Goal: Information Seeking & Learning: Learn about a topic

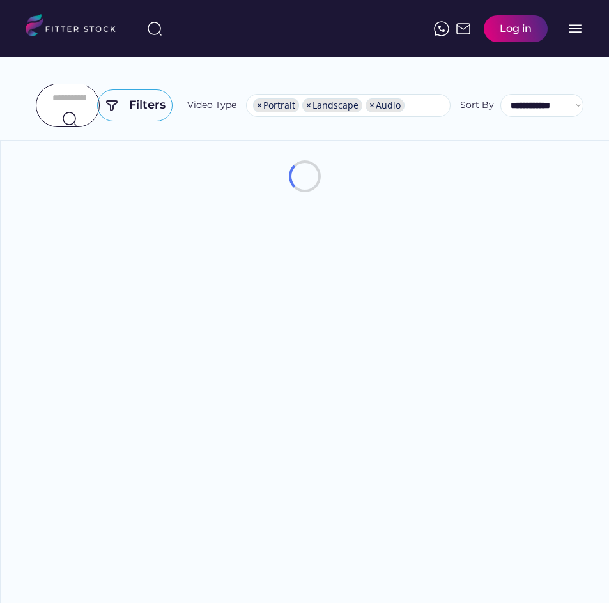
select select "**********"
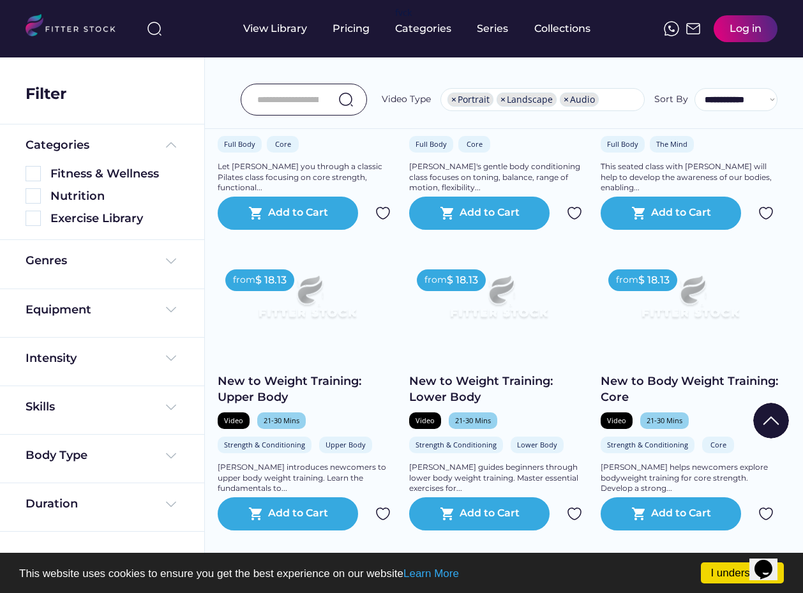
scroll to position [2202, 0]
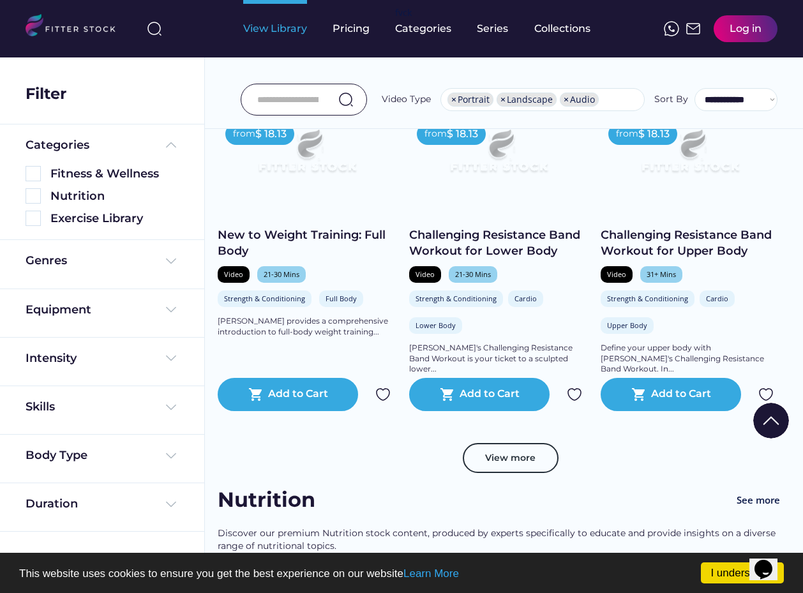
click at [294, 28] on div "View Library" at bounding box center [275, 29] width 64 height 14
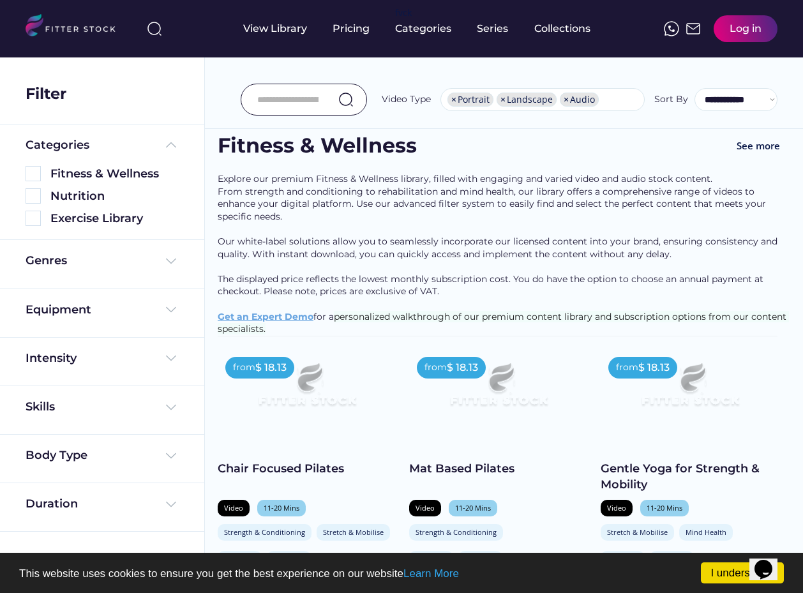
scroll to position [0, 0]
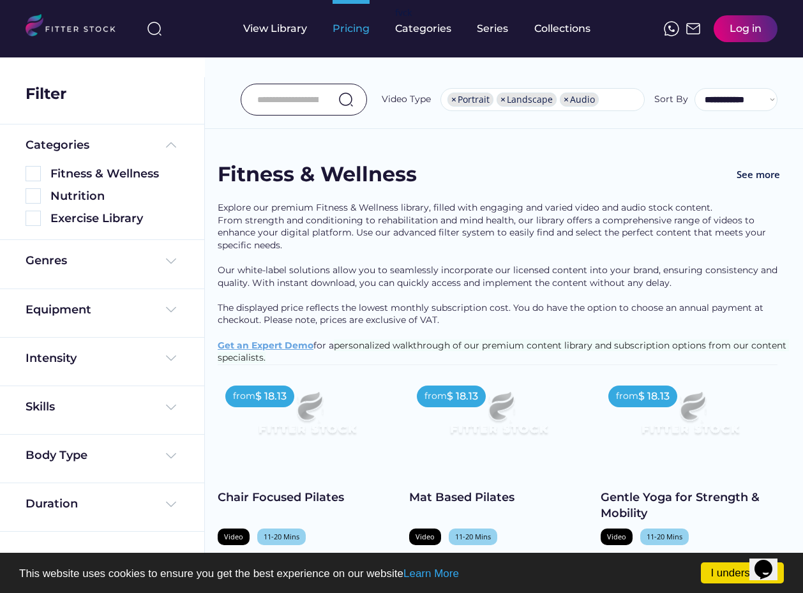
click at [354, 31] on div "Pricing" at bounding box center [351, 29] width 37 height 14
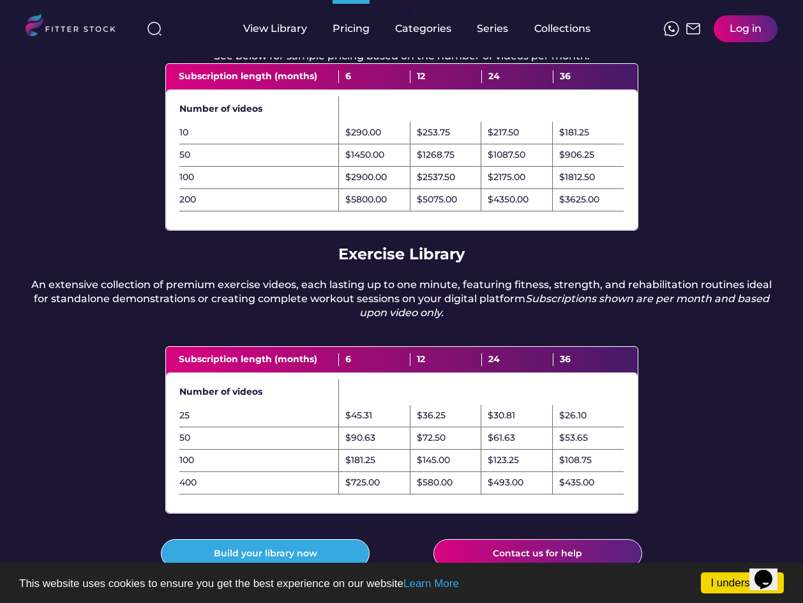
scroll to position [64, 0]
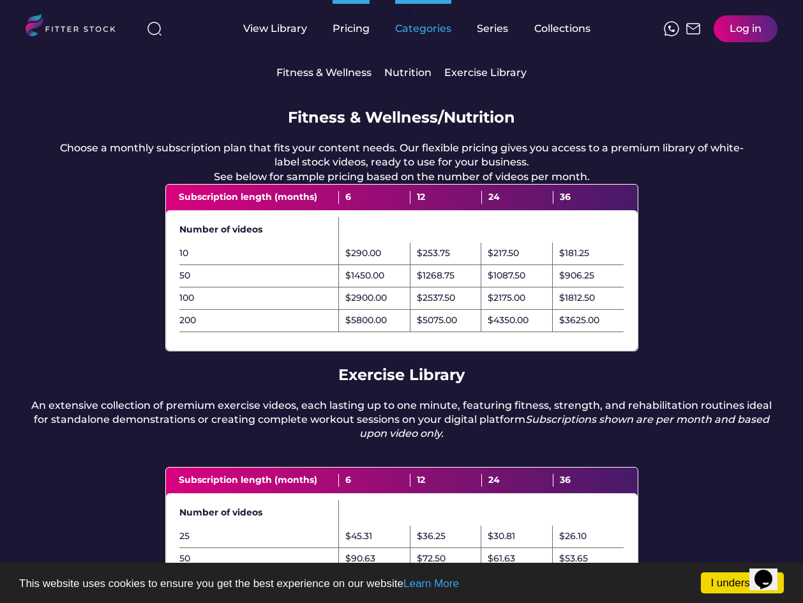
click at [425, 31] on div "Categories" at bounding box center [423, 29] width 56 height 14
click at [487, 77] on div "Exercise Library" at bounding box center [486, 73] width 82 height 14
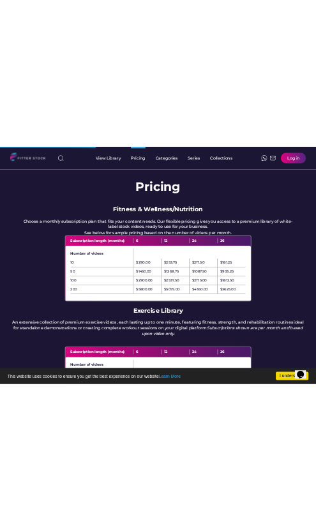
scroll to position [0, 0]
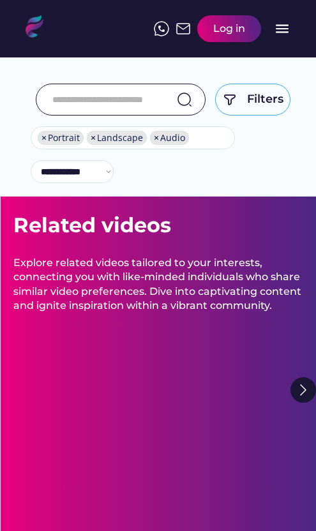
select select "**********"
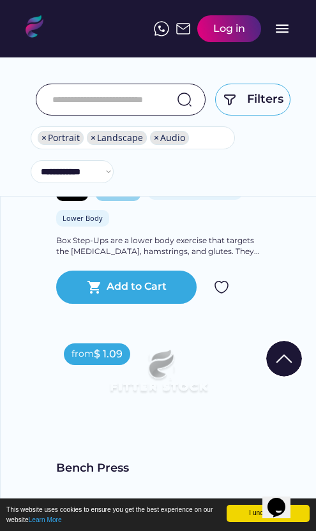
scroll to position [3768, 0]
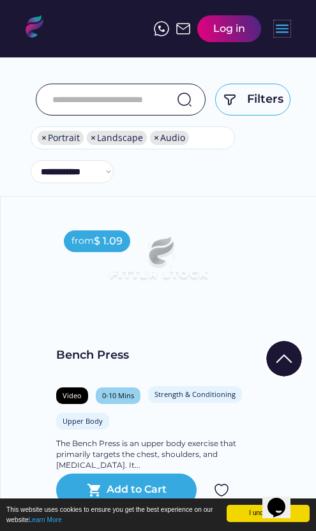
click at [285, 33] on text "menu" at bounding box center [282, 28] width 17 height 17
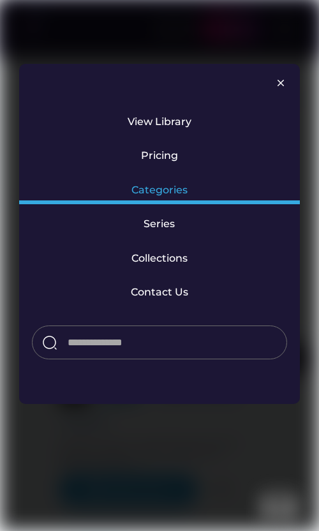
click at [166, 190] on div "Categories" at bounding box center [160, 190] width 56 height 14
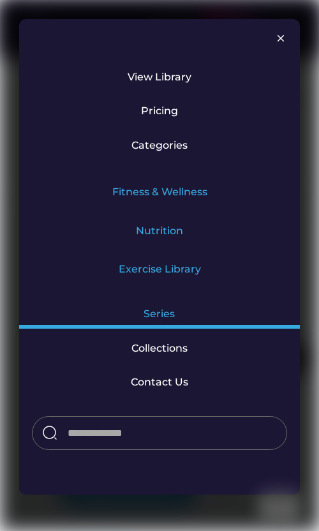
click at [162, 310] on div "Series" at bounding box center [160, 314] width 32 height 14
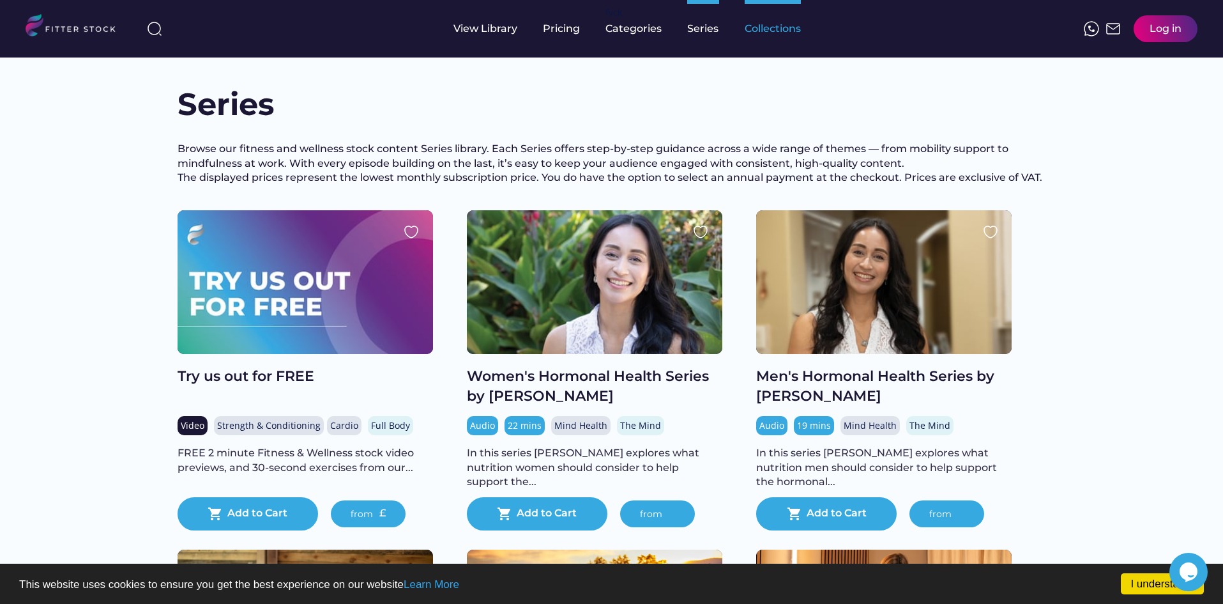
click at [316, 26] on div "Collections" at bounding box center [773, 29] width 56 height 14
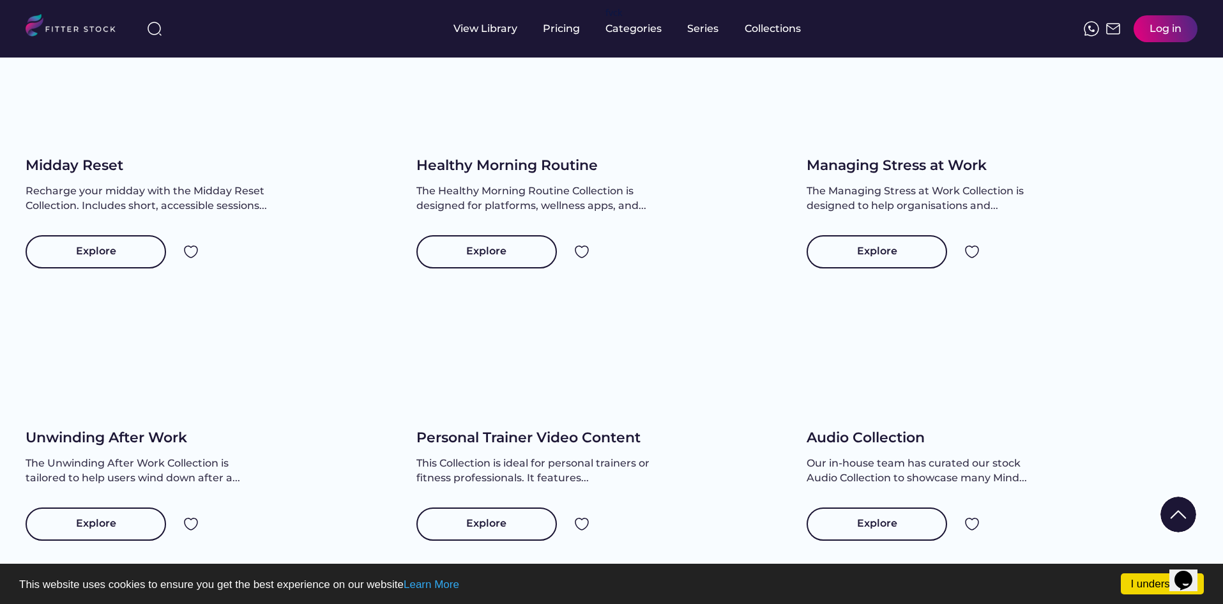
scroll to position [766, 0]
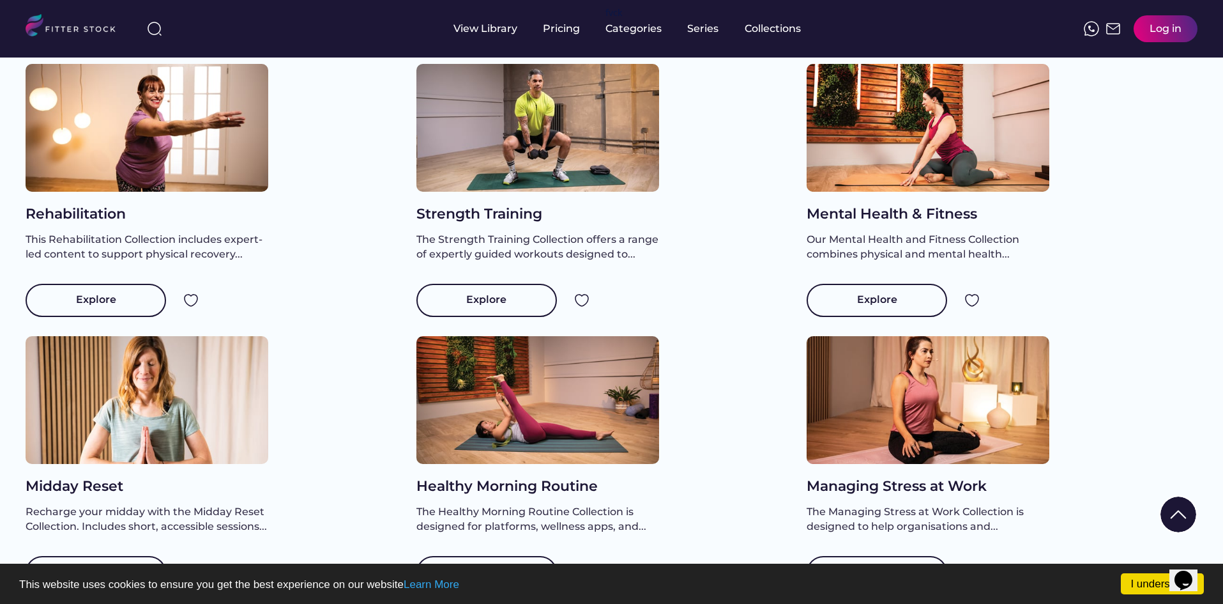
click at [491, 300] on div "Explore" at bounding box center [486, 300] width 141 height 33
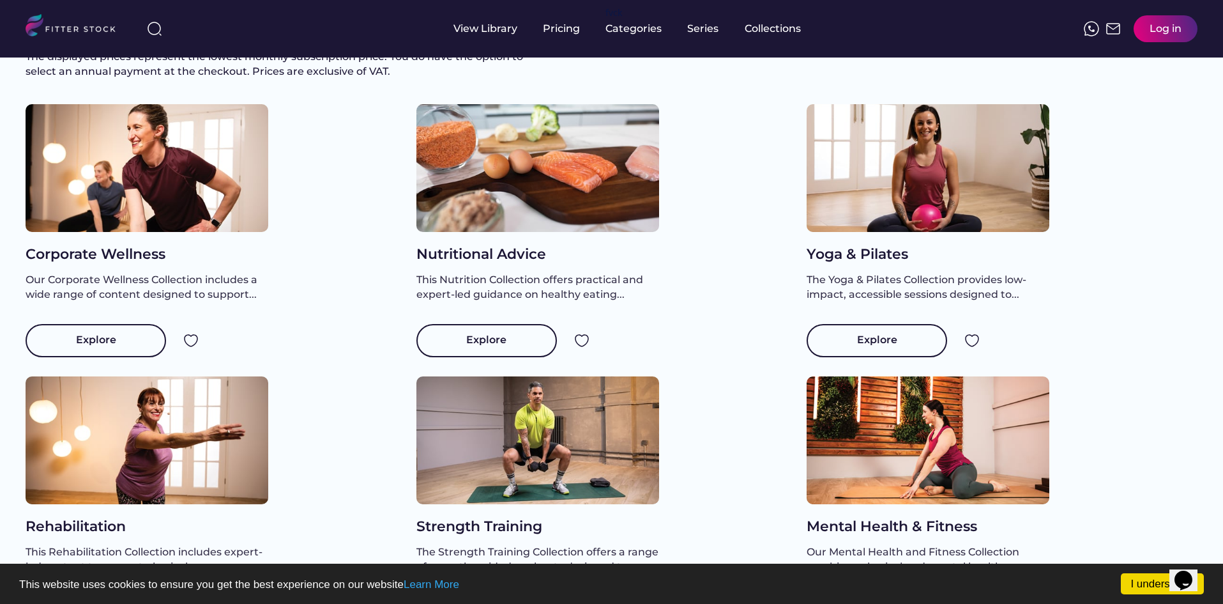
scroll to position [0, 0]
